Goal: Task Accomplishment & Management: Manage account settings

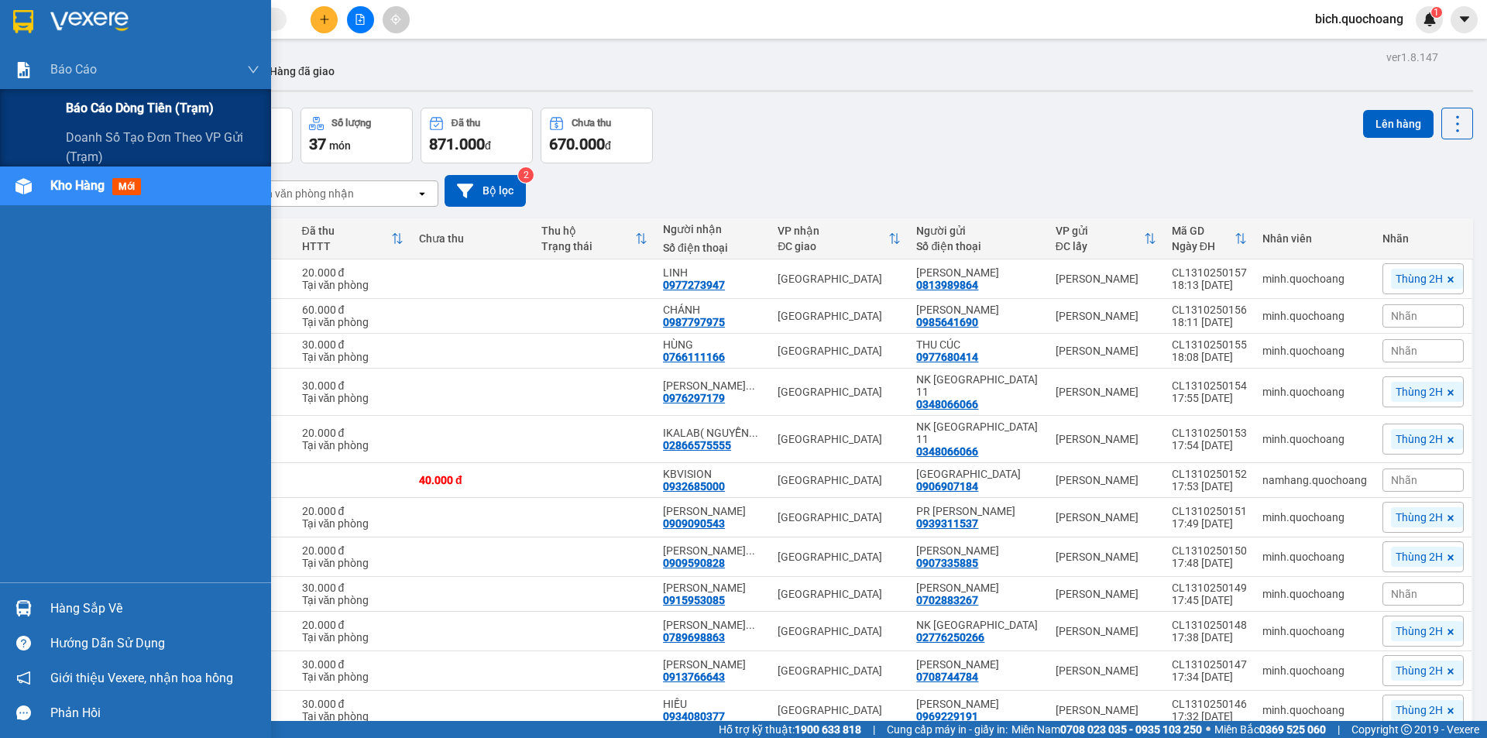
click at [148, 107] on span "Báo cáo dòng tiền (trạm)" at bounding box center [140, 107] width 148 height 19
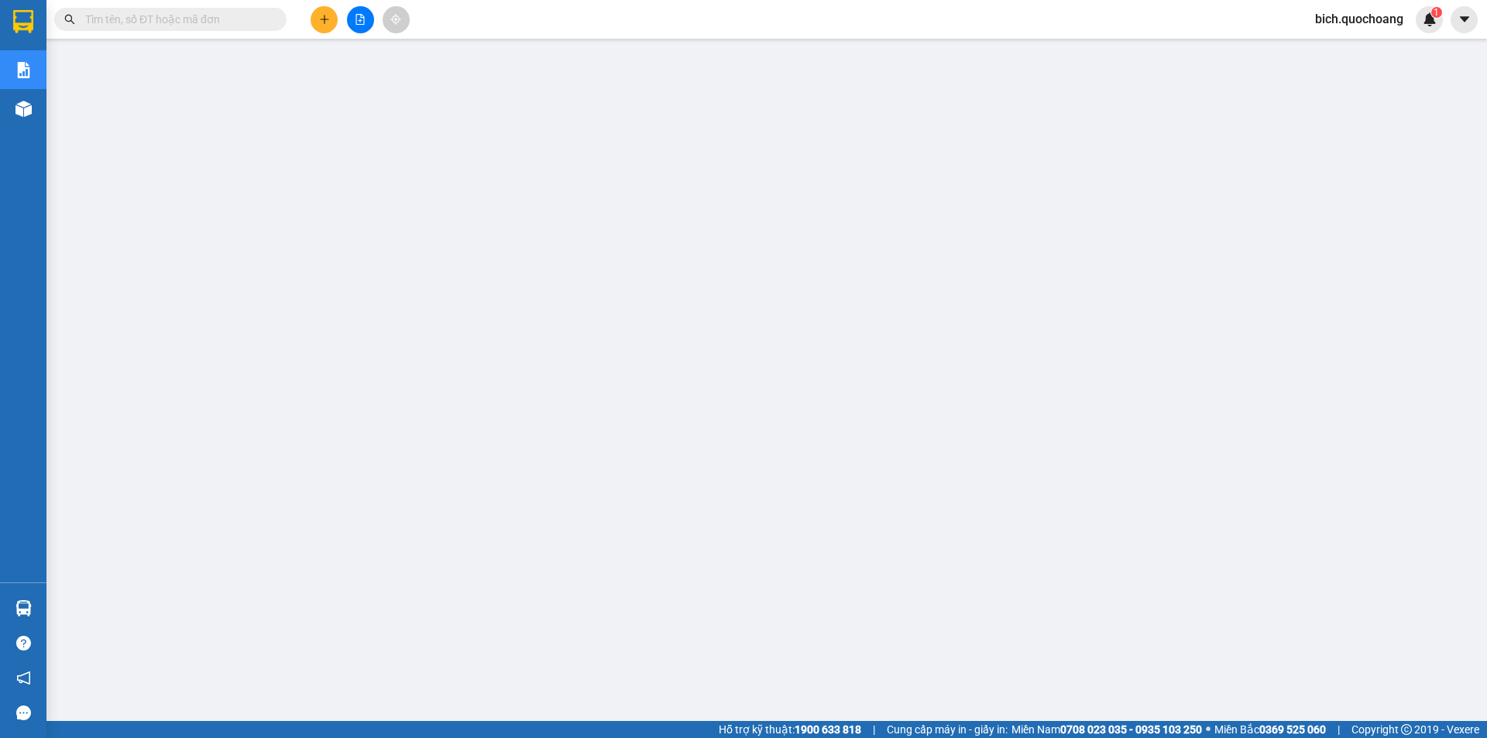
click at [1341, 24] on span "bich.quochoang" at bounding box center [1359, 18] width 113 height 19
click at [1352, 49] on span "Đăng xuất" at bounding box center [1365, 47] width 81 height 17
